Goal: Book appointment/travel/reservation

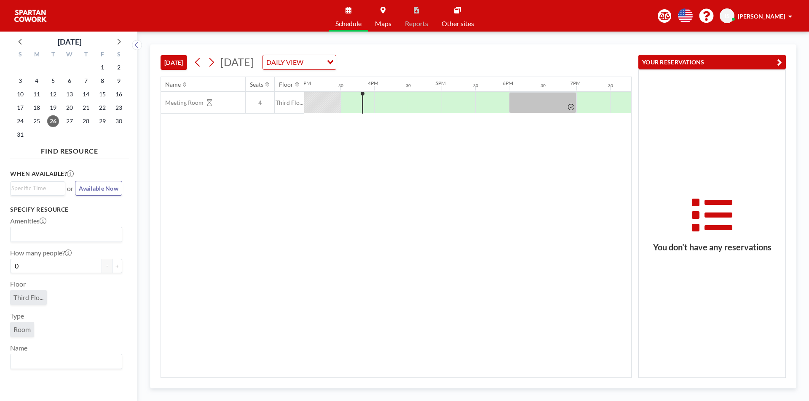
scroll to position [0, 1011]
click at [85, 192] on button "Available Now" at bounding box center [98, 188] width 47 height 15
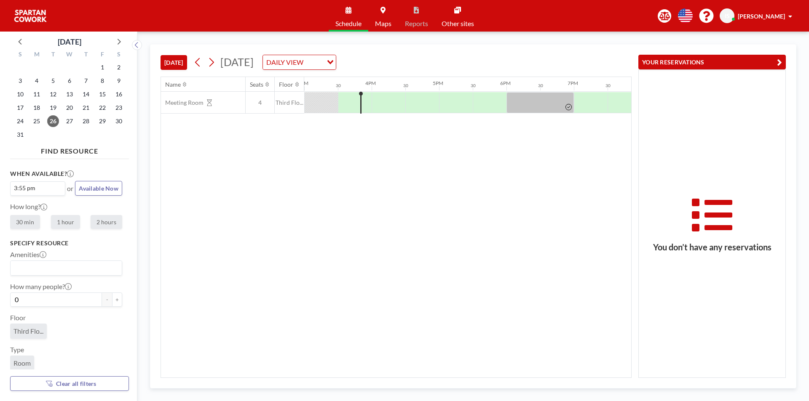
click at [358, 107] on div at bounding box center [355, 102] width 34 height 21
click at [369, 106] on div at bounding box center [366, 102] width 10 height 21
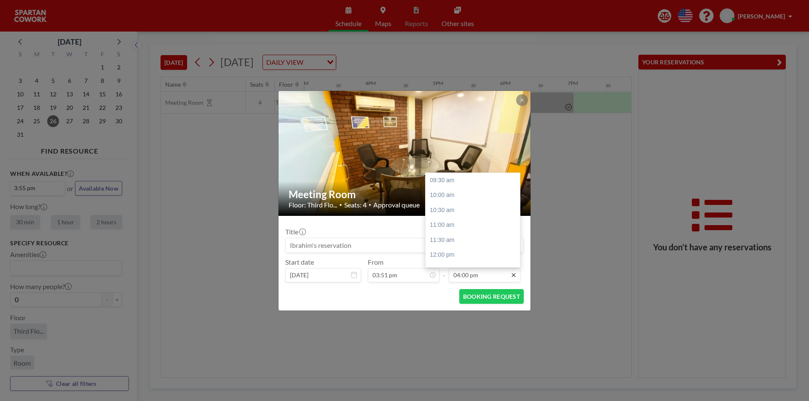
scroll to position [195, 0]
click at [462, 197] on div "04:30 pm" at bounding box center [474, 195] width 99 height 15
type input "04:30 pm"
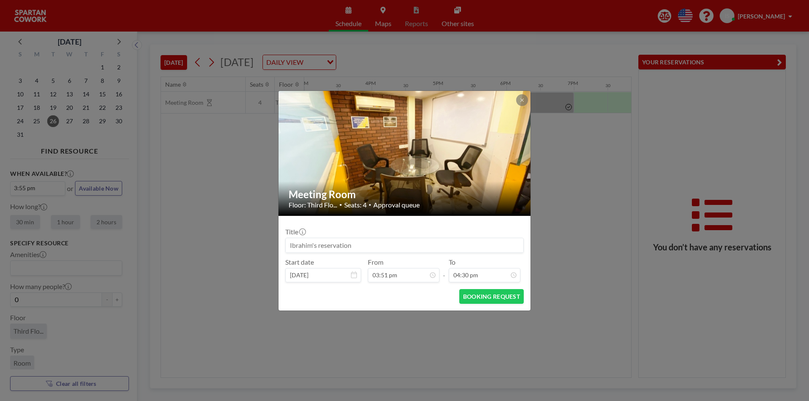
click at [401, 304] on div "BOOKING REQUEST" at bounding box center [404, 296] width 238 height 15
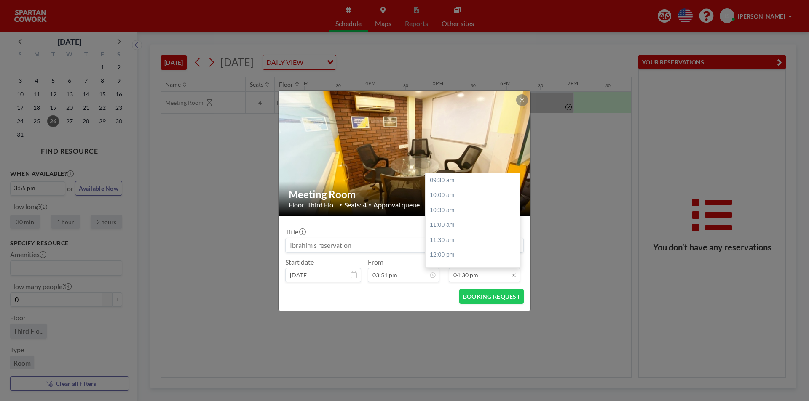
scroll to position [210, 0]
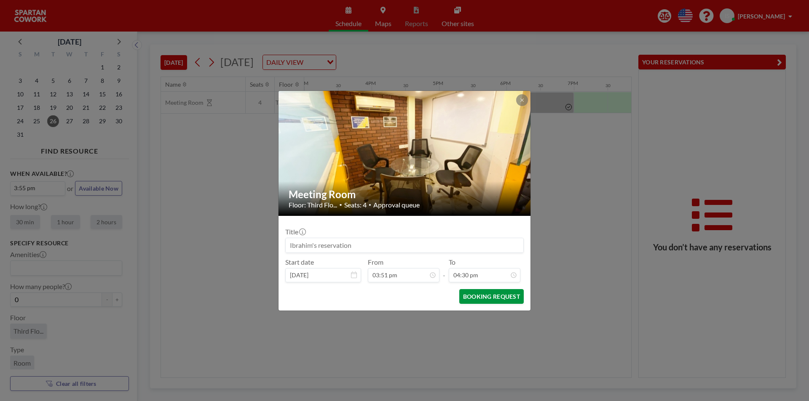
click at [480, 297] on button "BOOKING REQUEST" at bounding box center [491, 296] width 64 height 15
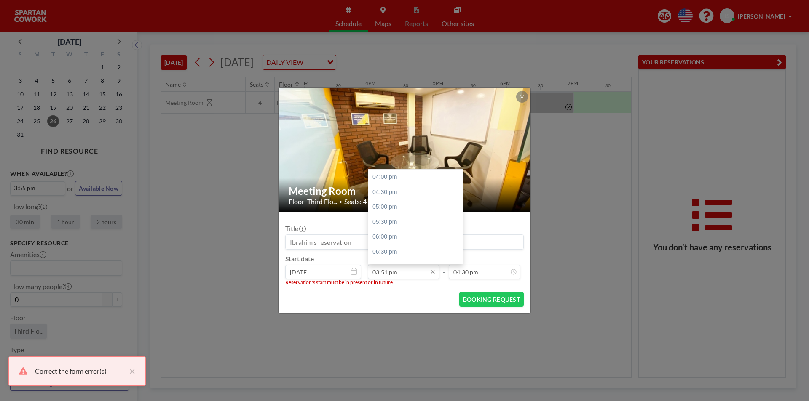
click at [403, 275] on input "03:51 pm" at bounding box center [404, 272] width 72 height 14
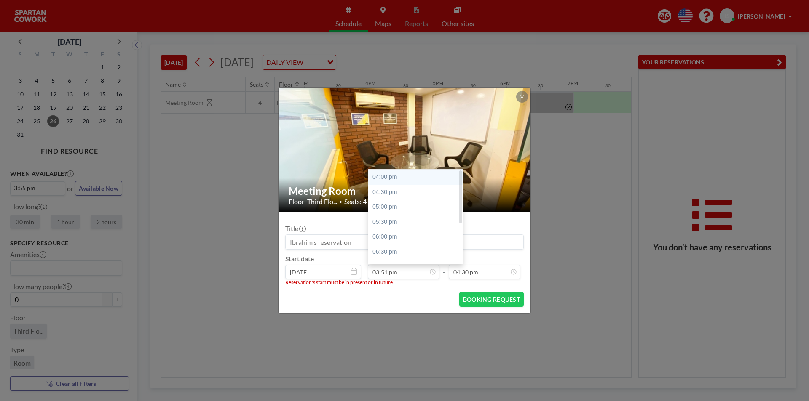
click at [386, 175] on div "04:00 pm" at bounding box center [417, 177] width 99 height 15
type input "04:00 pm"
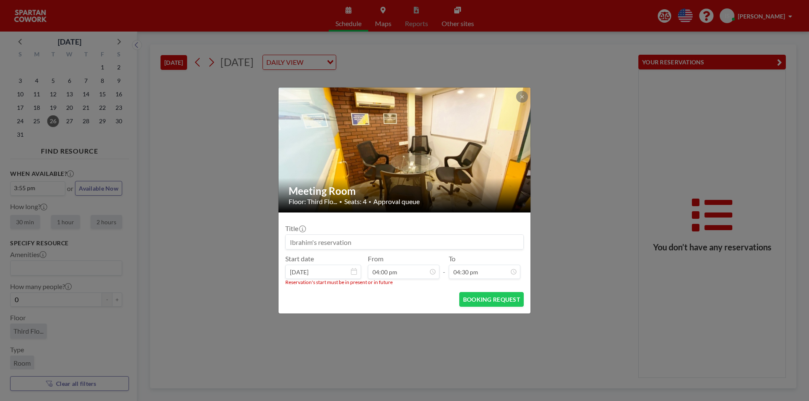
click at [382, 295] on div "BOOKING REQUEST" at bounding box center [404, 299] width 238 height 15
click at [524, 91] on div at bounding box center [522, 97] width 12 height 12
click at [520, 99] on icon at bounding box center [521, 96] width 5 height 5
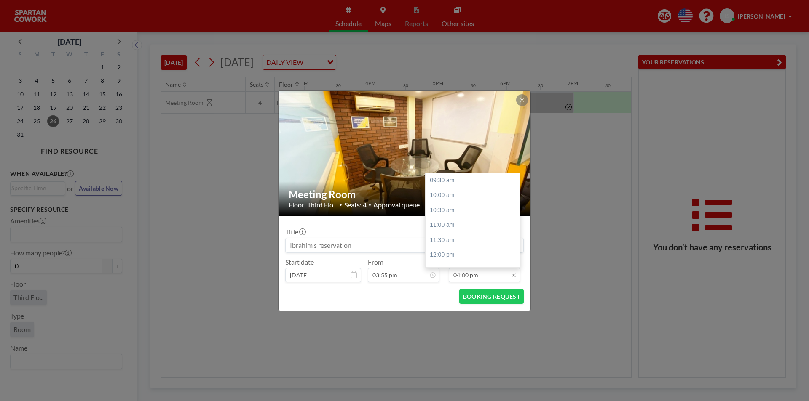
scroll to position [195, 0]
click at [457, 200] on div "09:30 am 10:00 am 10:30 am 11:00 am 11:30 am 12:00 pm 12:30 pm 01:00 pm 01:30 p…" at bounding box center [474, 220] width 99 height 94
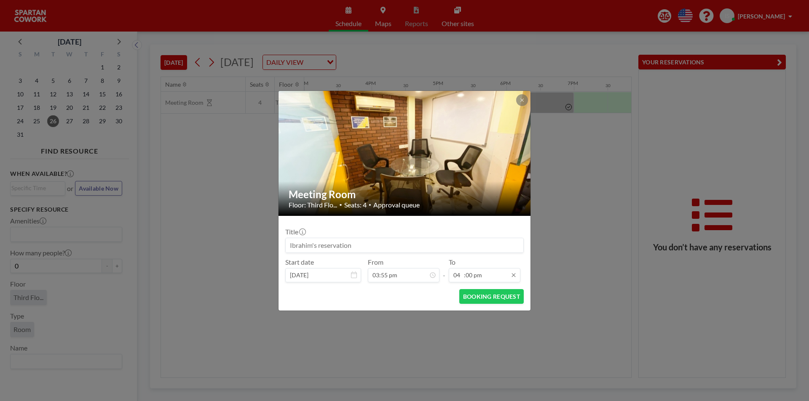
click at [460, 278] on input "04 :00 pm" at bounding box center [485, 275] width 72 height 14
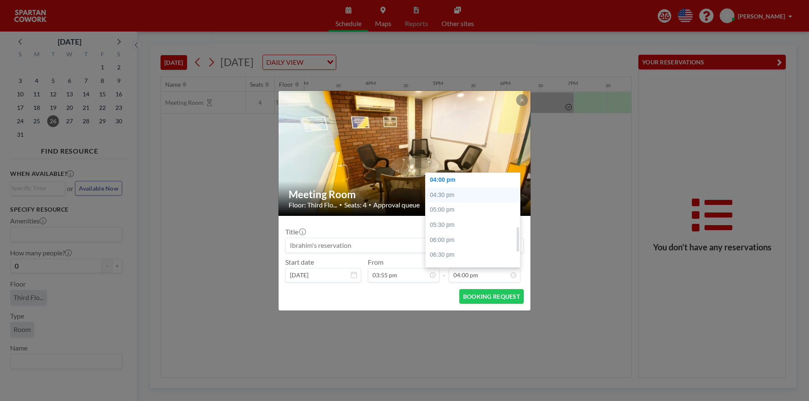
click at [440, 195] on div "09:30 am 10:00 am 10:30 am 11:00 am 11:30 am 12:00 pm 12:30 pm 01:00 pm 01:30 p…" at bounding box center [474, 220] width 99 height 94
click at [443, 200] on div "09:30 am 10:00 am 10:30 am 11:00 am 11:30 am 12:00 pm 12:30 pm 01:00 pm 01:30 p…" at bounding box center [474, 220] width 99 height 94
click at [453, 196] on div "07:00 pm" at bounding box center [474, 199] width 99 height 15
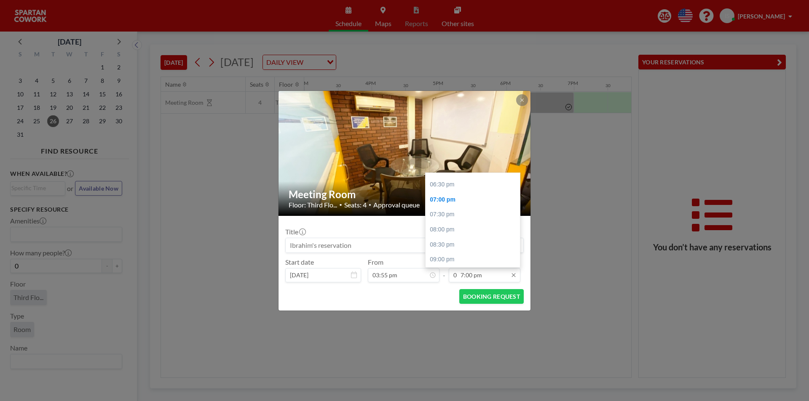
click at [457, 278] on input "0 7:00 pm" at bounding box center [485, 275] width 72 height 14
click at [446, 245] on div "03:00 pm" at bounding box center [474, 248] width 99 height 15
click at [459, 275] on input "03:00 pm" at bounding box center [485, 275] width 72 height 14
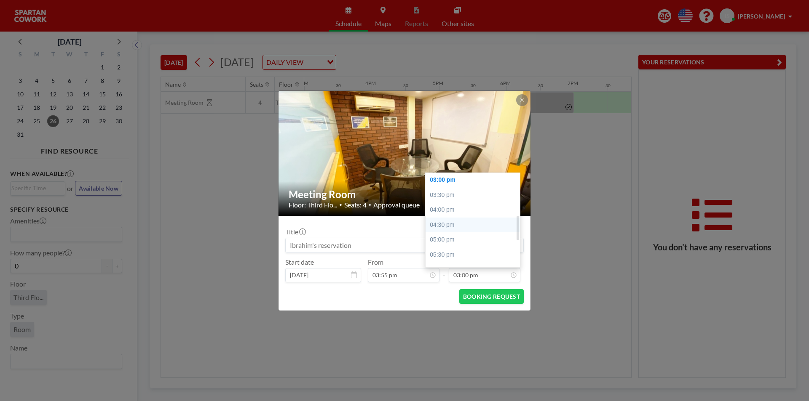
click at [438, 227] on div "04:30 pm" at bounding box center [474, 225] width 99 height 15
type input "04:30 pm"
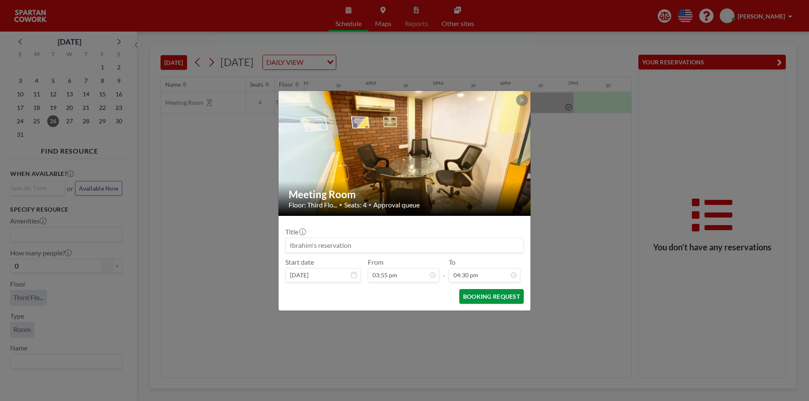
click at [475, 300] on button "BOOKING REQUEST" at bounding box center [491, 296] width 64 height 15
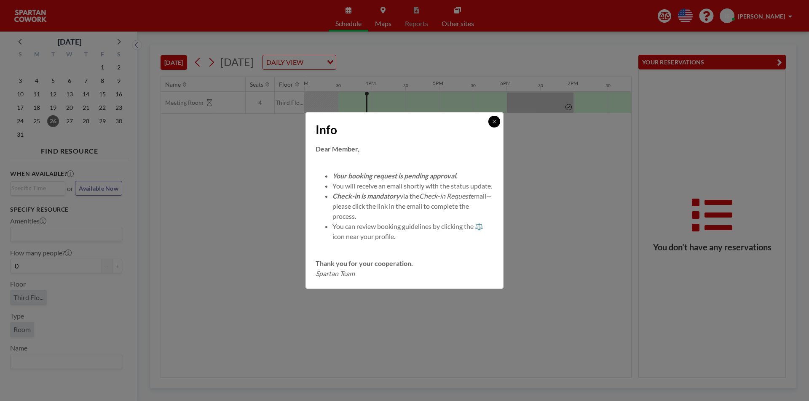
click at [490, 120] on button at bounding box center [494, 122] width 12 height 12
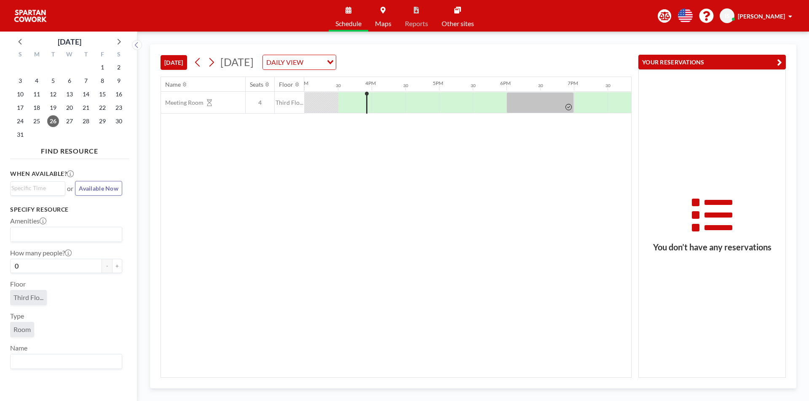
click at [93, 196] on div "When available? Loading... or Available Now Specify resource Amenities Loading.…" at bounding box center [69, 274] width 119 height 222
click at [94, 190] on span "Available Now" at bounding box center [99, 188] width 40 height 7
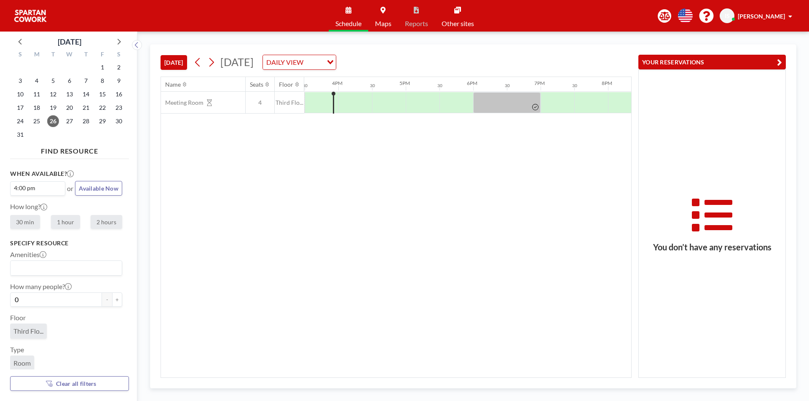
scroll to position [0, 1044]
click at [333, 107] on div at bounding box center [332, 103] width 1 height 22
click at [335, 107] on div at bounding box center [336, 102] width 4 height 21
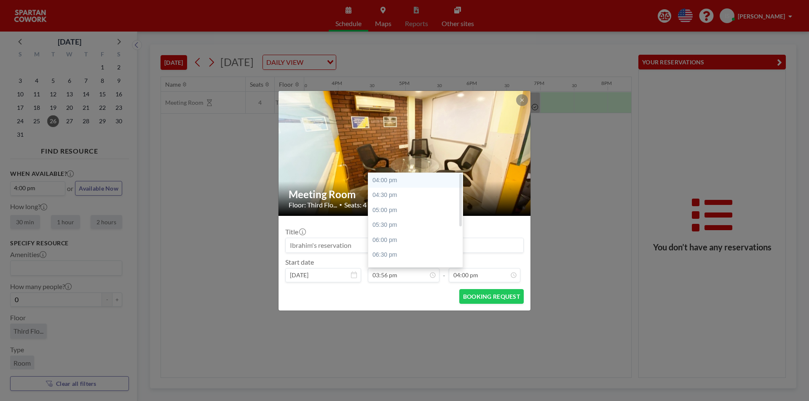
click at [390, 182] on div "04:00 pm" at bounding box center [417, 180] width 99 height 15
type input "04:00 pm"
type input "04:30 pm"
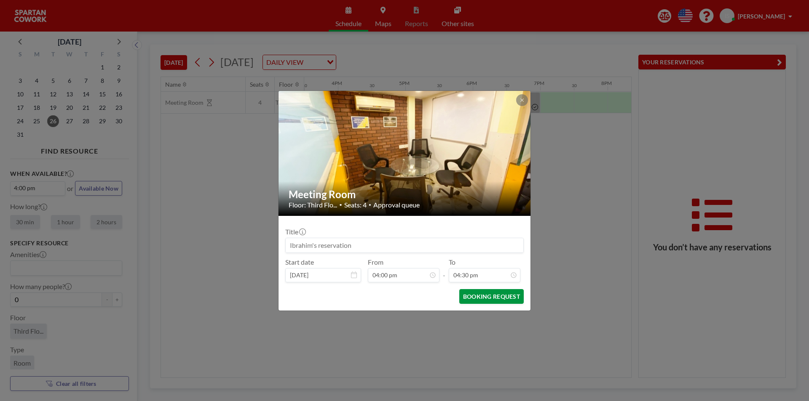
click at [495, 299] on button "BOOKING REQUEST" at bounding box center [491, 296] width 64 height 15
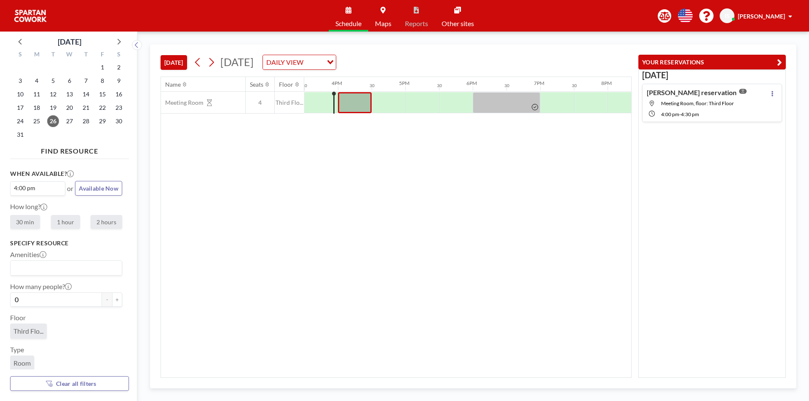
click at [372, 167] on div "Name Seats Floor 12AM 30 1AM 30 2AM 30 3AM 30 4AM 30 5AM 30 6AM 30 7AM 30 8AM 3…" at bounding box center [396, 227] width 470 height 301
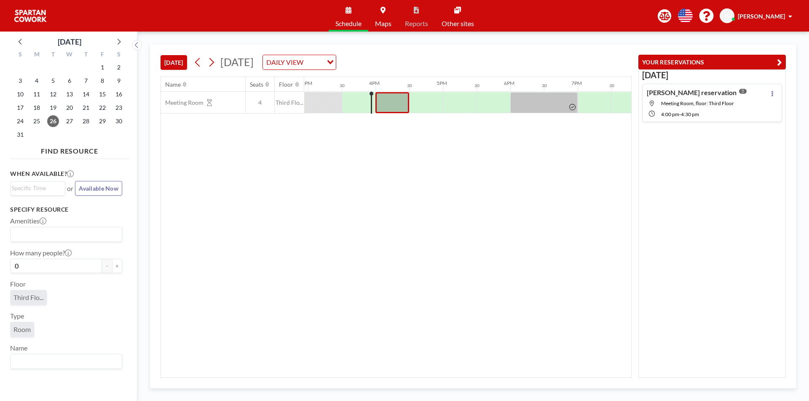
scroll to position [0, 1011]
click at [406, 211] on div "Name Seats Floor 12AM 30 1AM 30 2AM 30 3AM 30 4AM 30 5AM 30 6AM 30 7AM 30 8AM 3…" at bounding box center [396, 227] width 470 height 301
click at [423, 103] on div at bounding box center [422, 102] width 34 height 21
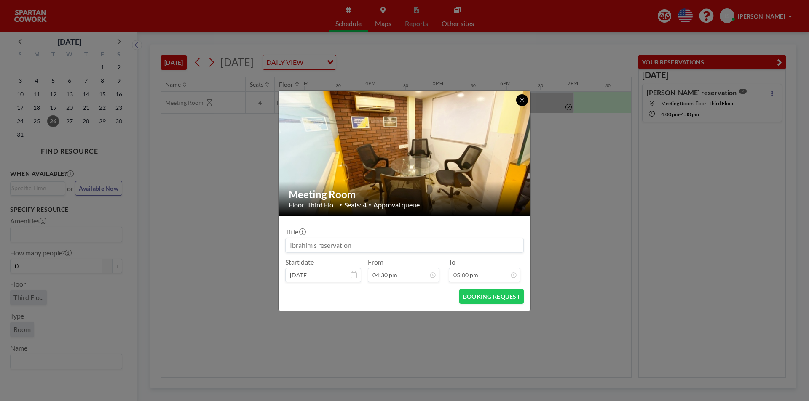
drag, startPoint x: 521, startPoint y: 101, endPoint x: 521, endPoint y: 118, distance: 16.8
click at [522, 101] on icon at bounding box center [521, 100] width 5 height 5
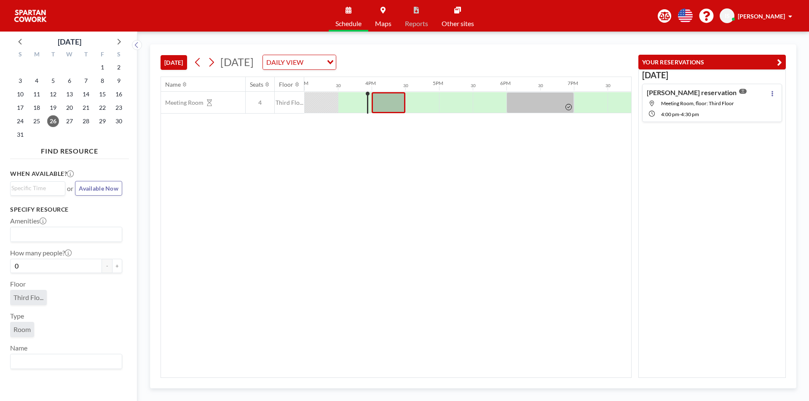
click at [310, 101] on div at bounding box center [321, 102] width 34 height 21
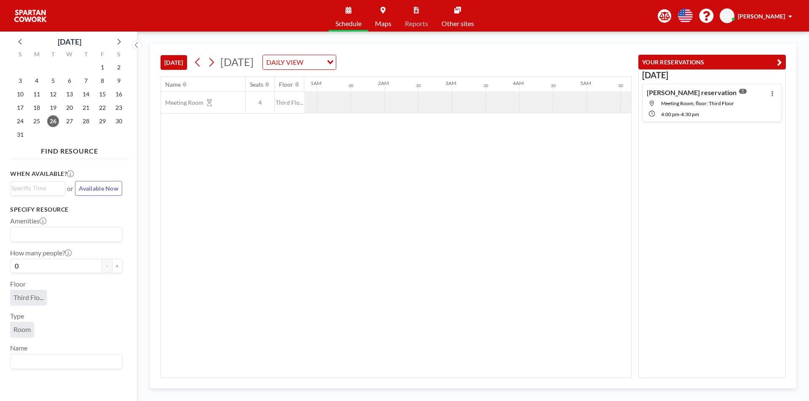
scroll to position [0, 0]
click at [292, 184] on div "Name Seats Floor 12AM 30 1AM 30 2AM 30 3AM 30 4AM 30 5AM 30 6AM 30 7AM 30 8AM 3…" at bounding box center [396, 227] width 470 height 301
click at [780, 56] on button "YOUR RESERVATIONS" at bounding box center [711, 62] width 147 height 15
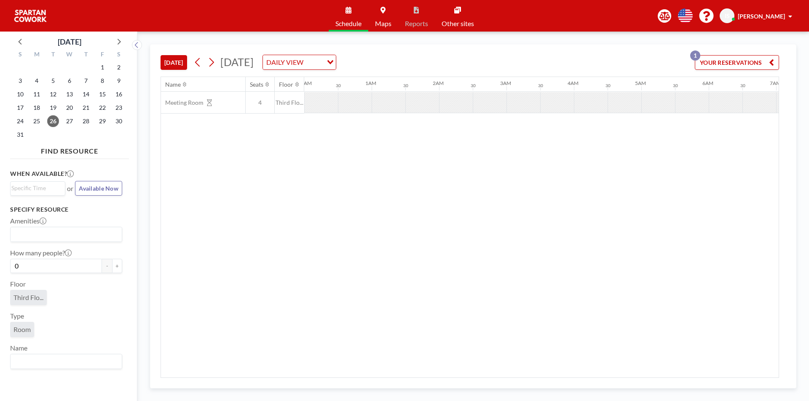
drag, startPoint x: 780, startPoint y: 56, endPoint x: 719, endPoint y: 166, distance: 125.0
click at [757, 136] on div "TODAY Tuesday, August 26, 2025 DAILY VIEW Loading... YOUR RESERVATIONS 1 Name S…" at bounding box center [473, 216] width 646 height 344
click at [48, 123] on div "26" at bounding box center [53, 121] width 16 height 13
click at [56, 123] on span "26" at bounding box center [53, 121] width 12 height 12
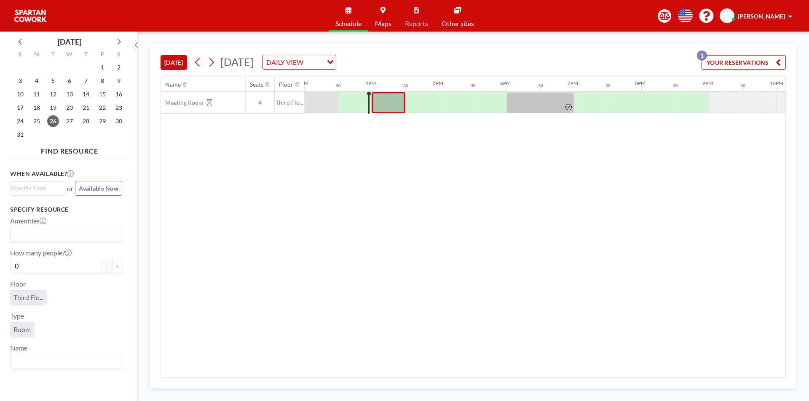
click at [250, 214] on div "Name Seats Floor 12AM 30 1AM 30 2AM 30 3AM 30 4AM 30 5AM 30 6AM 30 7AM 30 8AM 3…" at bounding box center [473, 227] width 624 height 301
click at [68, 119] on span "27" at bounding box center [70, 121] width 12 height 12
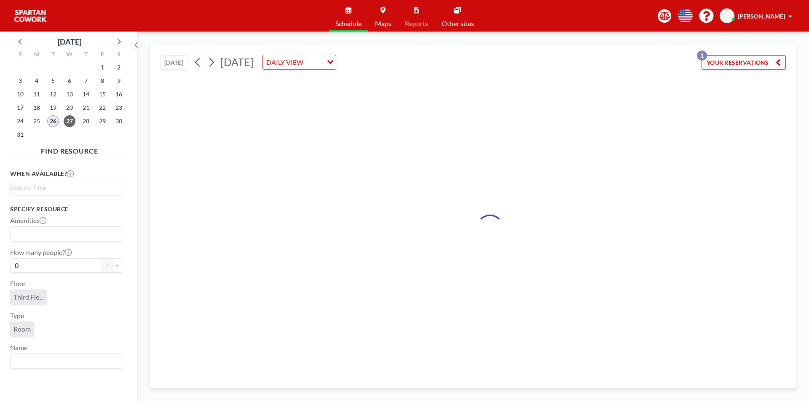
click at [55, 120] on span "26" at bounding box center [53, 121] width 12 height 12
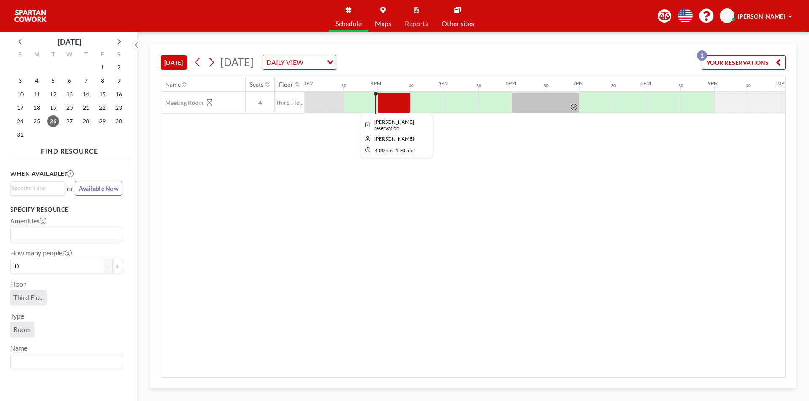
scroll to position [0, 1011]
click at [379, 105] on div at bounding box center [388, 102] width 34 height 21
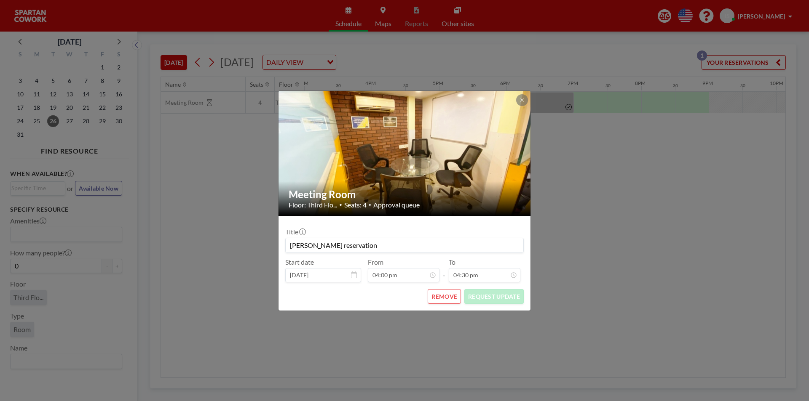
click at [503, 349] on div "Meeting Room Floor: Third Flo... • Seats: 4 • Approval queue Title Ibrahim's re…" at bounding box center [404, 200] width 809 height 401
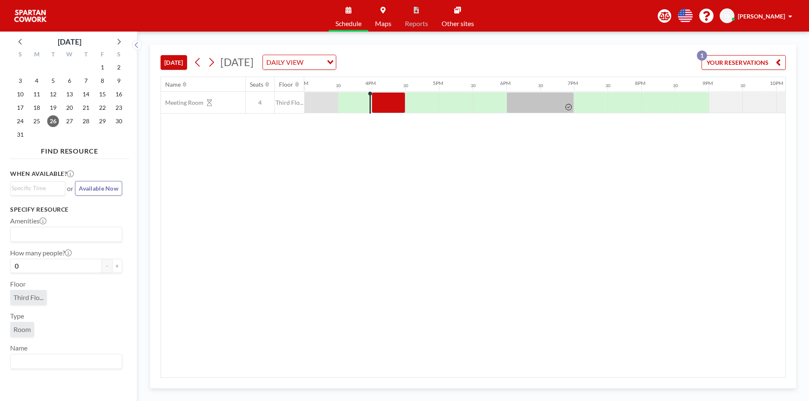
click at [741, 64] on button "YOUR RESERVATIONS 1" at bounding box center [743, 62] width 84 height 15
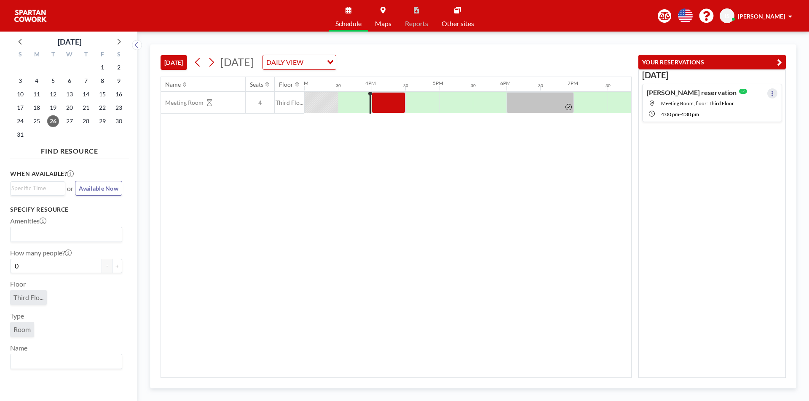
click at [770, 91] on icon at bounding box center [771, 93] width 3 height 5
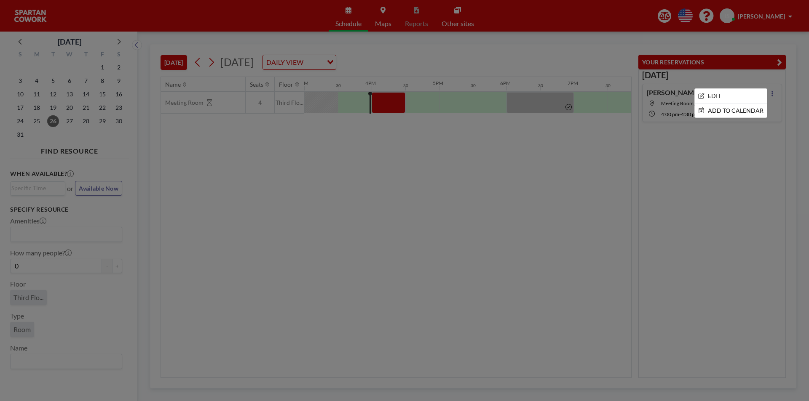
click at [703, 166] on div at bounding box center [404, 200] width 809 height 401
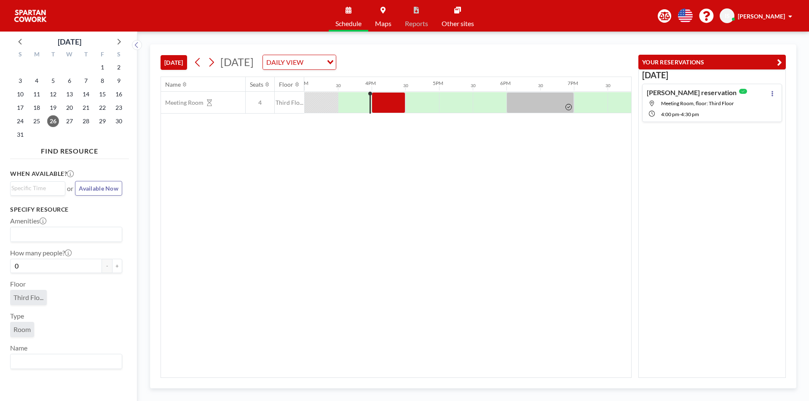
click at [529, 227] on div "Name Seats Floor 12AM 30 1AM 30 2AM 30 3AM 30 4AM 30 5AM 30 6AM 30 7AM 30 8AM 3…" at bounding box center [396, 227] width 470 height 301
click at [711, 91] on div "Ibrahim's reservation" at bounding box center [695, 92] width 99 height 8
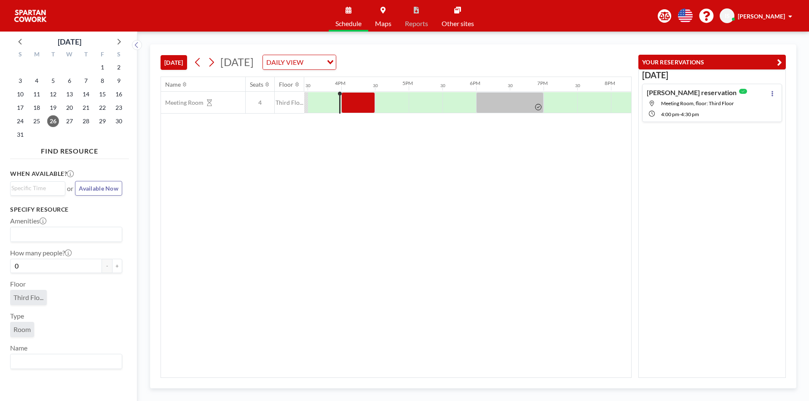
scroll to position [0, 1044]
drag, startPoint x: 356, startPoint y: 107, endPoint x: 350, endPoint y: 108, distance: 6.3
click at [350, 108] on div at bounding box center [355, 102] width 34 height 21
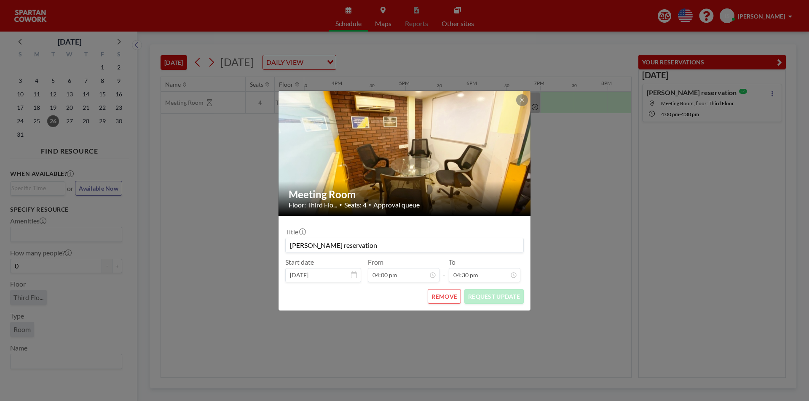
click at [350, 299] on div "REMOVE REQUEST UPDATE" at bounding box center [404, 296] width 238 height 15
click at [427, 337] on div "Meeting Room Floor: Third Flo... • Seats: 4 • Approval queue Title Ibrahim's re…" at bounding box center [404, 200] width 809 height 401
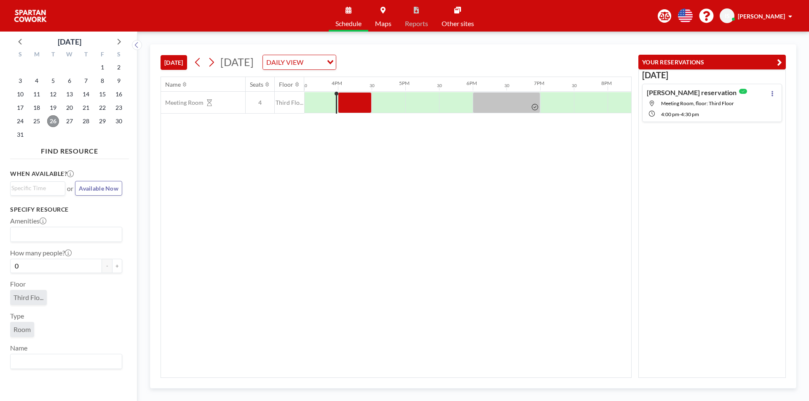
click at [49, 124] on span "26" at bounding box center [53, 121] width 12 height 12
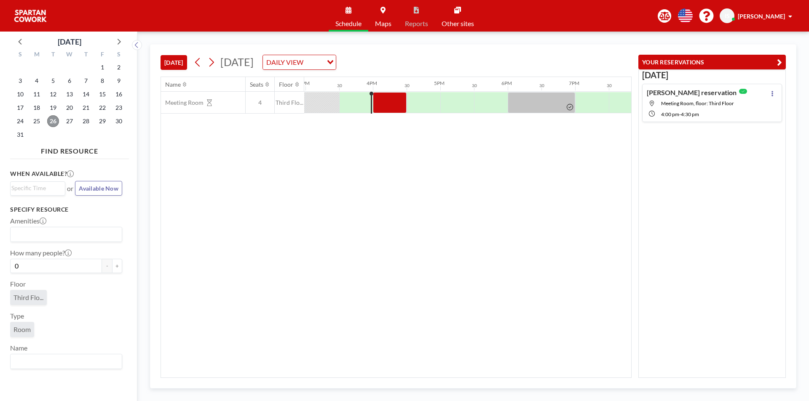
scroll to position [0, 1011]
click at [734, 11] on span "IS" at bounding box center [726, 15] width 15 height 15
click at [744, 93] on div "Ibrahim's reservation Meeting Room, floor: Third Floor 4:00 PM - 4:30 PM" at bounding box center [712, 103] width 140 height 38
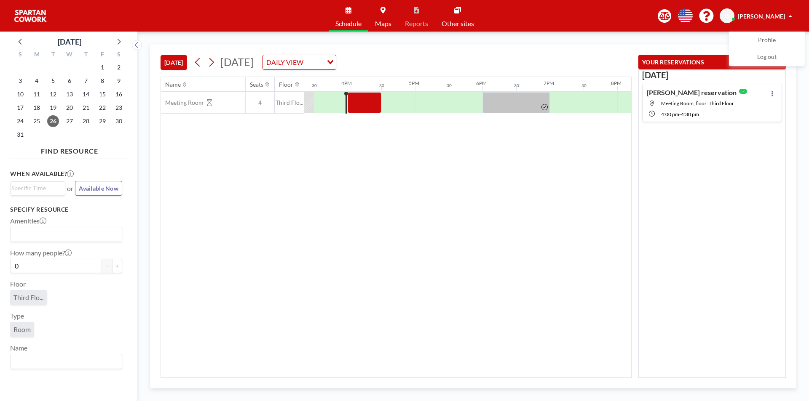
scroll to position [0, 1044]
click at [767, 93] on button at bounding box center [772, 93] width 10 height 10
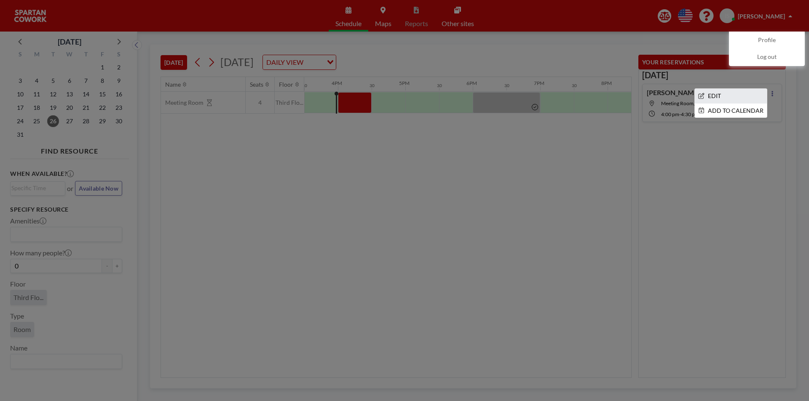
click at [748, 93] on li "EDIT" at bounding box center [730, 96] width 72 height 14
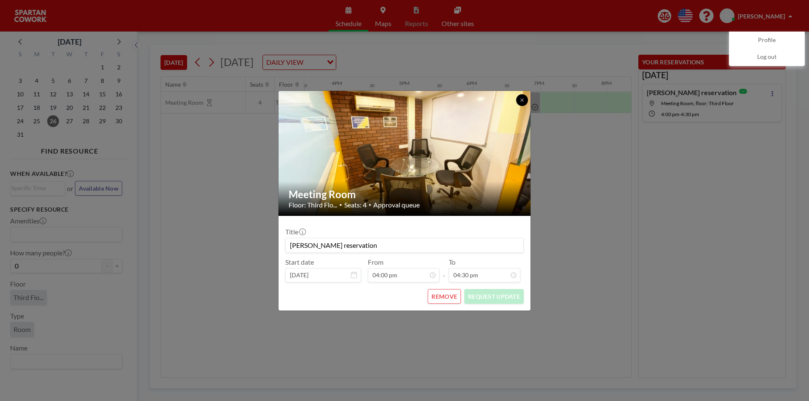
click at [524, 99] on button at bounding box center [522, 100] width 12 height 12
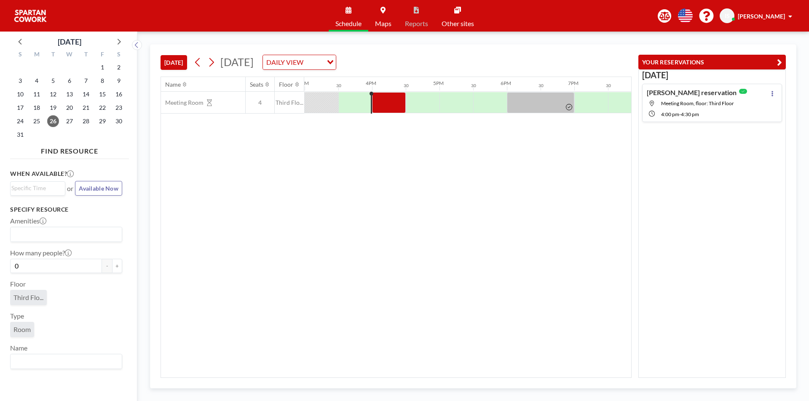
scroll to position [0, 1011]
